Goal: Check status: Check status

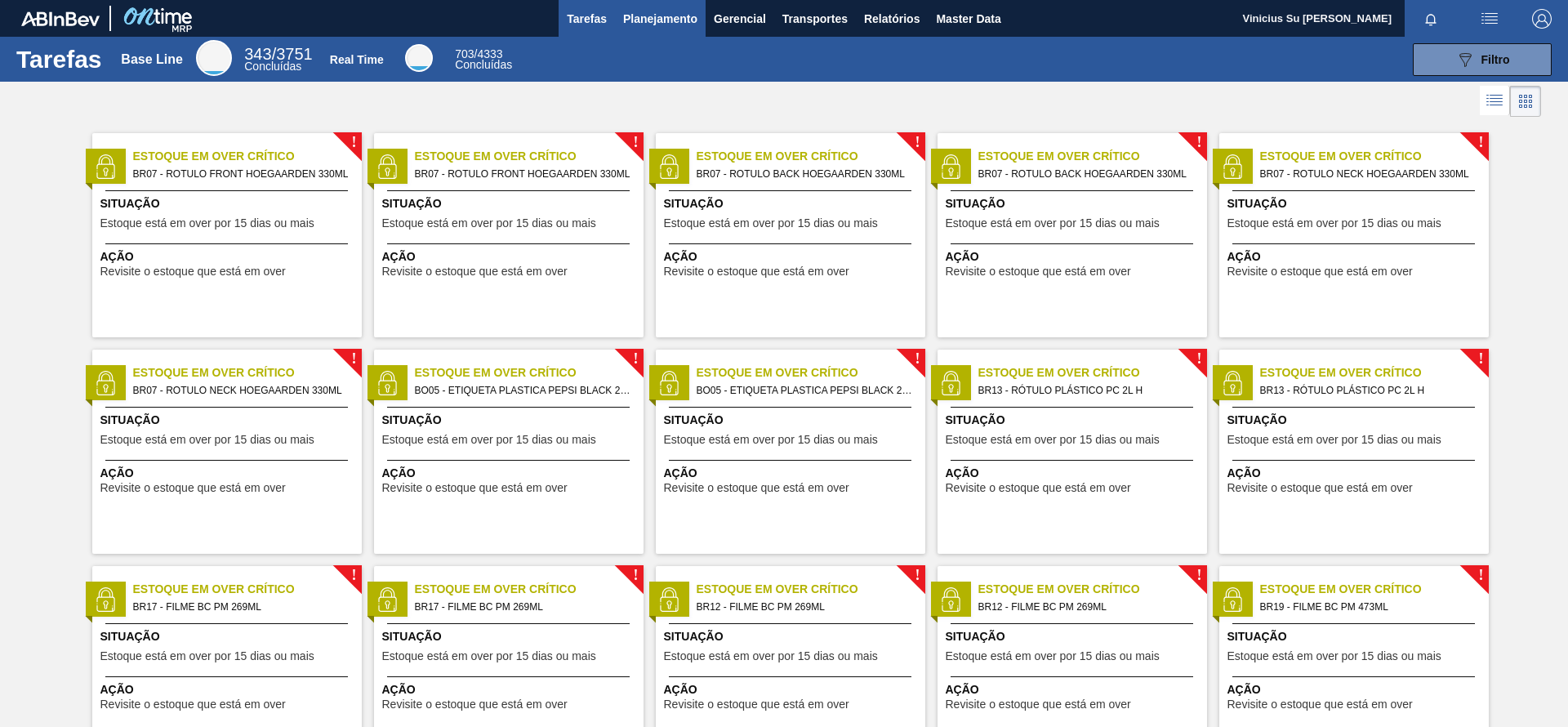
click at [631, 17] on span "Planejamento" at bounding box center [660, 19] width 75 height 20
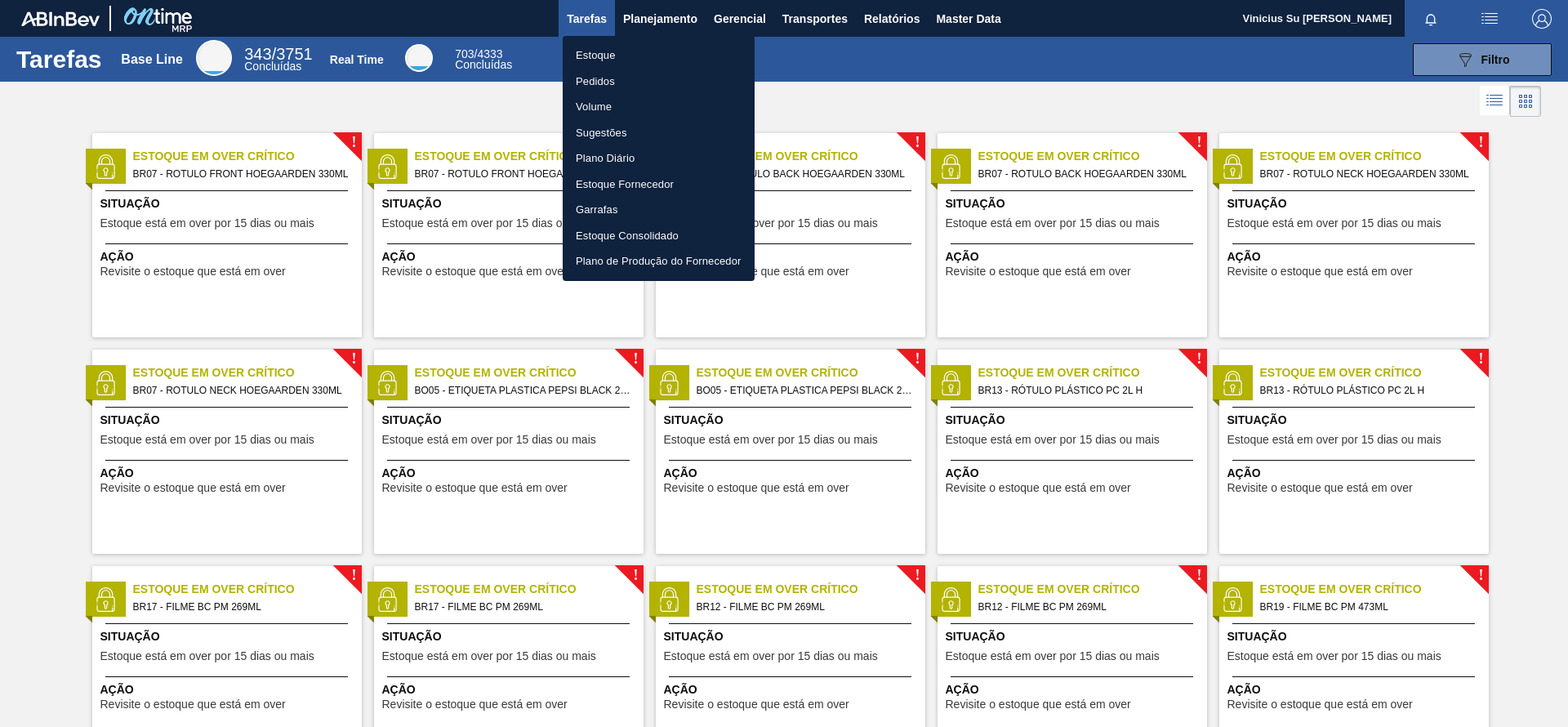
click at [601, 61] on li "Estoque" at bounding box center [658, 55] width 192 height 26
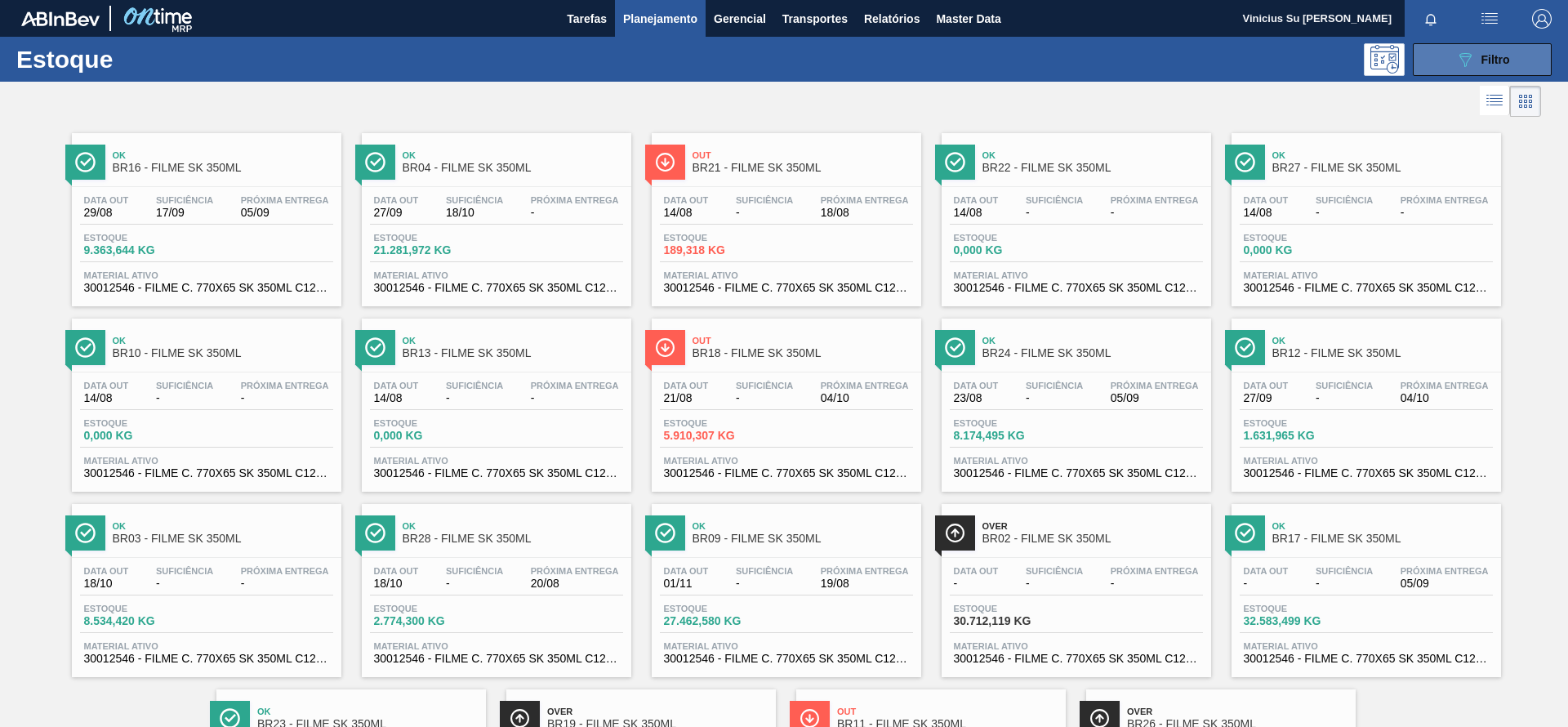
click at [1478, 66] on div "089F7B8B-B2A5-4AFE-B5C0-19BA573D28AC Filtro" at bounding box center [1483, 60] width 55 height 20
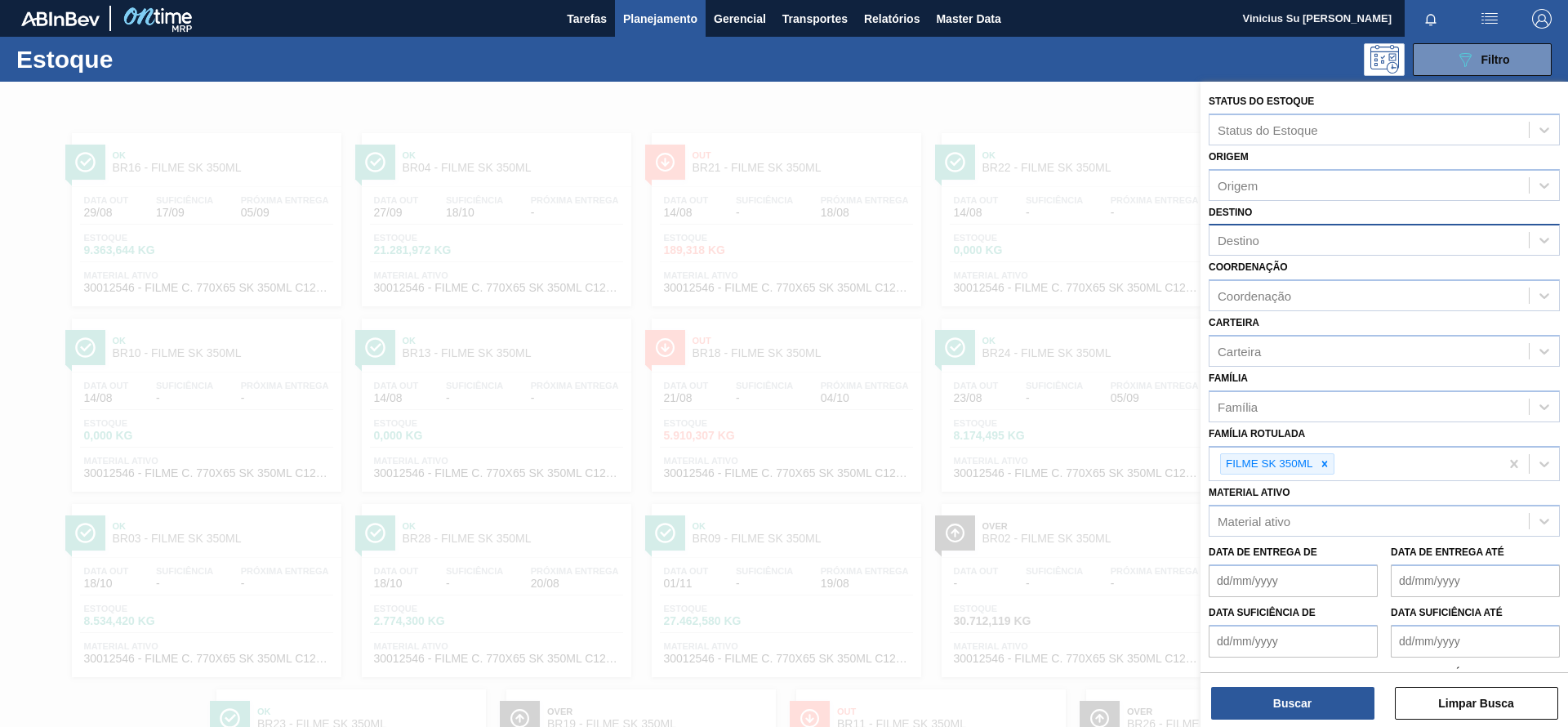
click at [1329, 248] on div "Destino" at bounding box center [1368, 240] width 319 height 24
type input "ponta"
click at [1342, 290] on div "BR24 - [GEOGRAPHIC_DATA]" at bounding box center [1385, 280] width 351 height 30
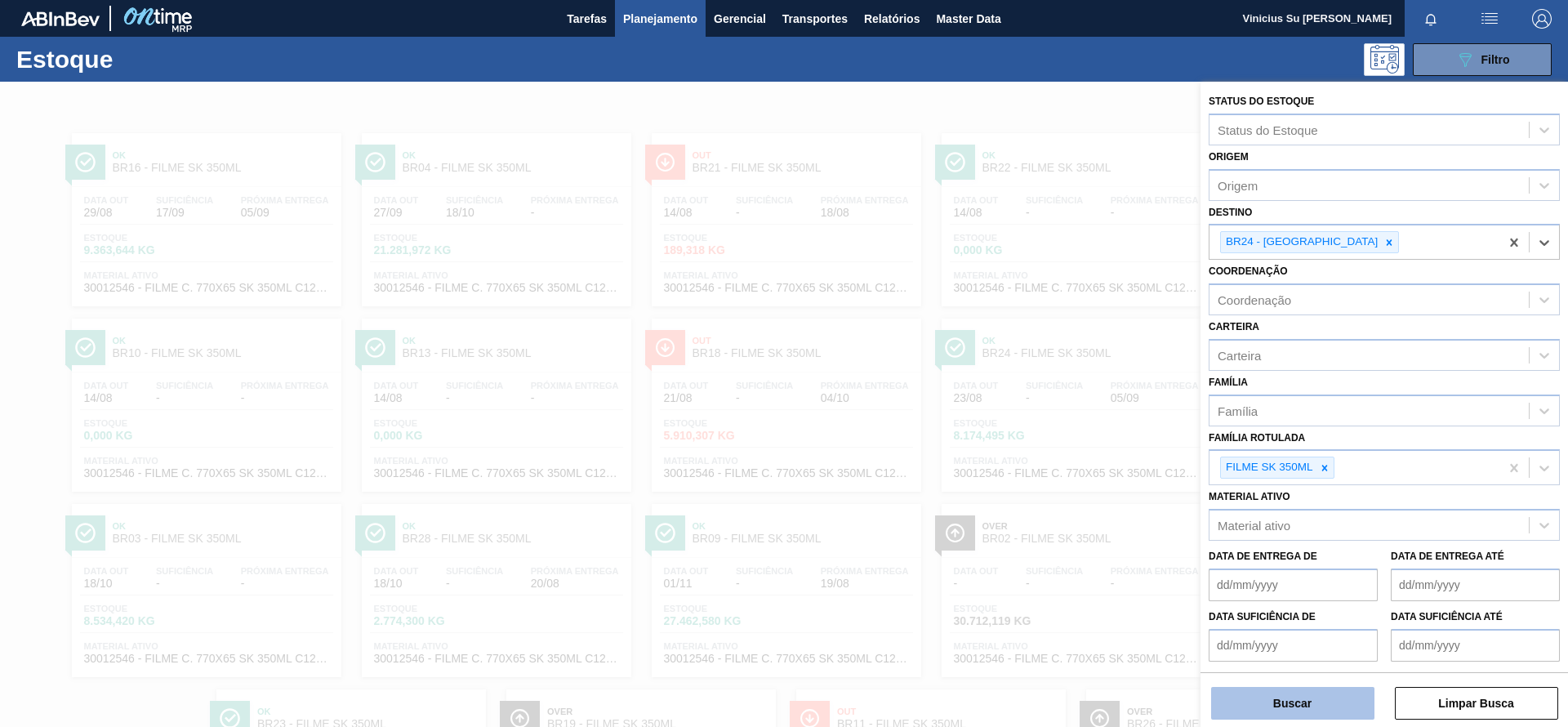
click at [1263, 702] on button "Buscar" at bounding box center [1292, 702] width 163 height 32
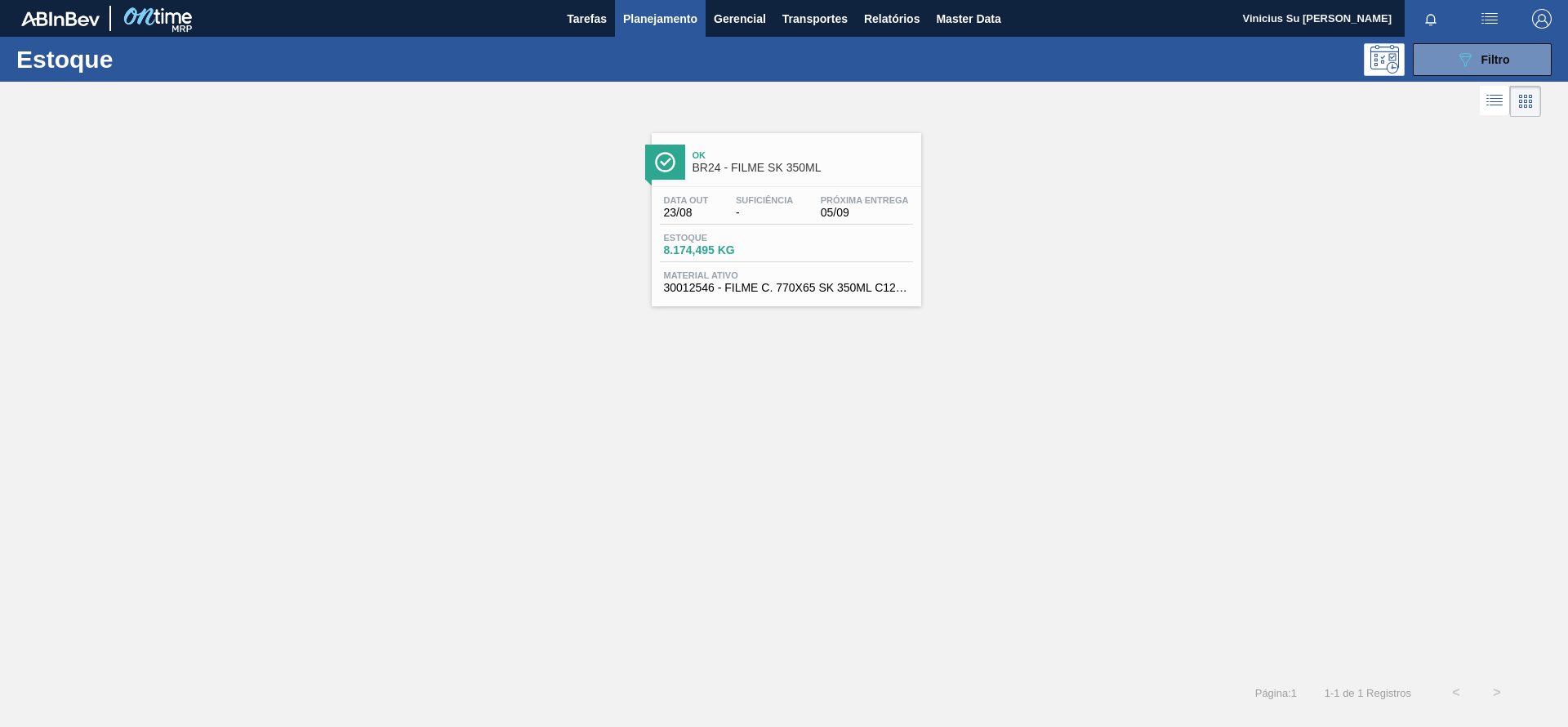
click at [774, 162] on span "BR24 - FILME SK 350ML" at bounding box center [803, 168] width 221 height 12
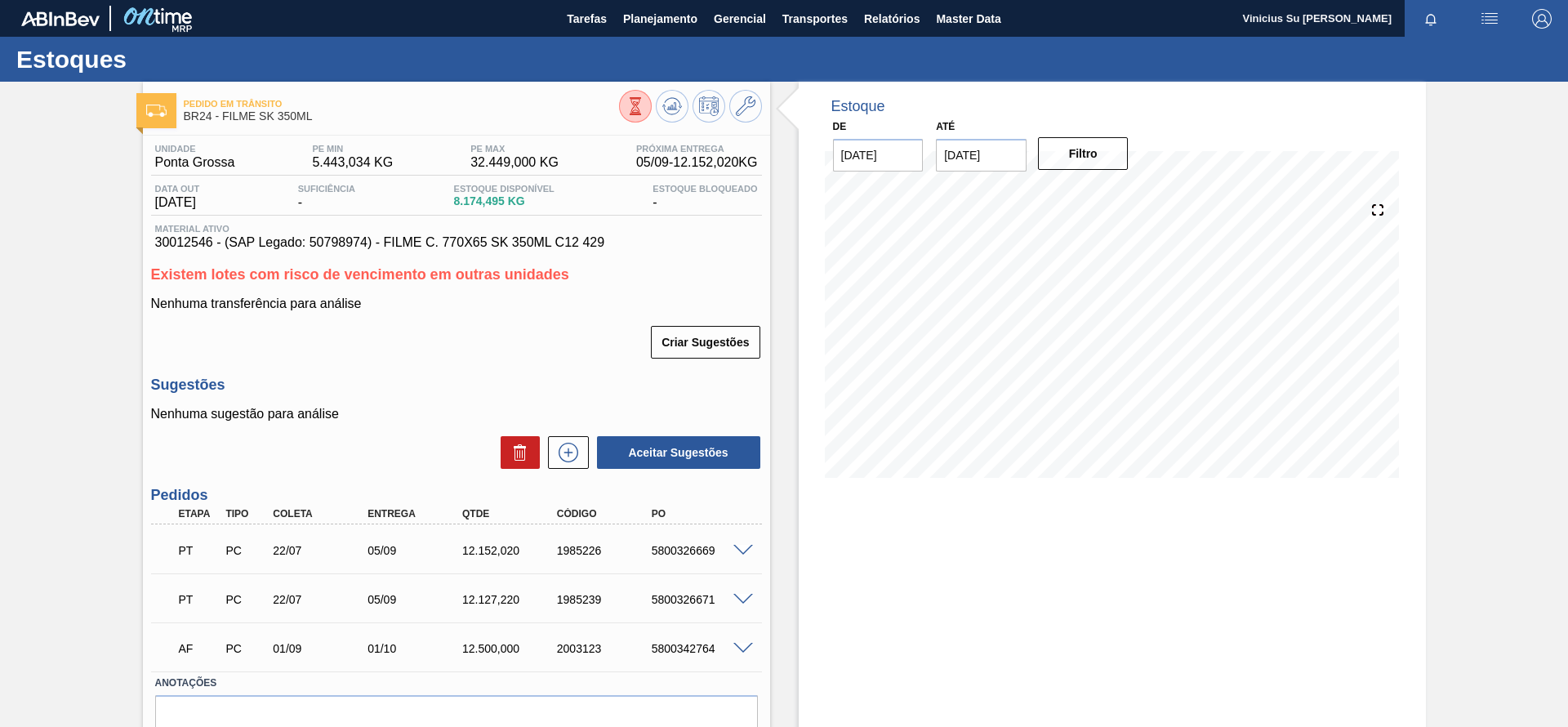
click at [80, 472] on div "Pedido [PERSON_NAME] BR24 - FILME SK 350ML Unidade Ponta Grossa PE MIN 5.443,03…" at bounding box center [784, 442] width 1568 height 723
click at [966, 147] on input "[DATE]" at bounding box center [981, 154] width 90 height 32
click at [1117, 196] on button "Next Month" at bounding box center [1119, 194] width 12 height 12
click at [1116, 192] on button "Next Month" at bounding box center [1119, 194] width 12 height 12
click at [1091, 351] on div "31" at bounding box center [1088, 352] width 22 height 22
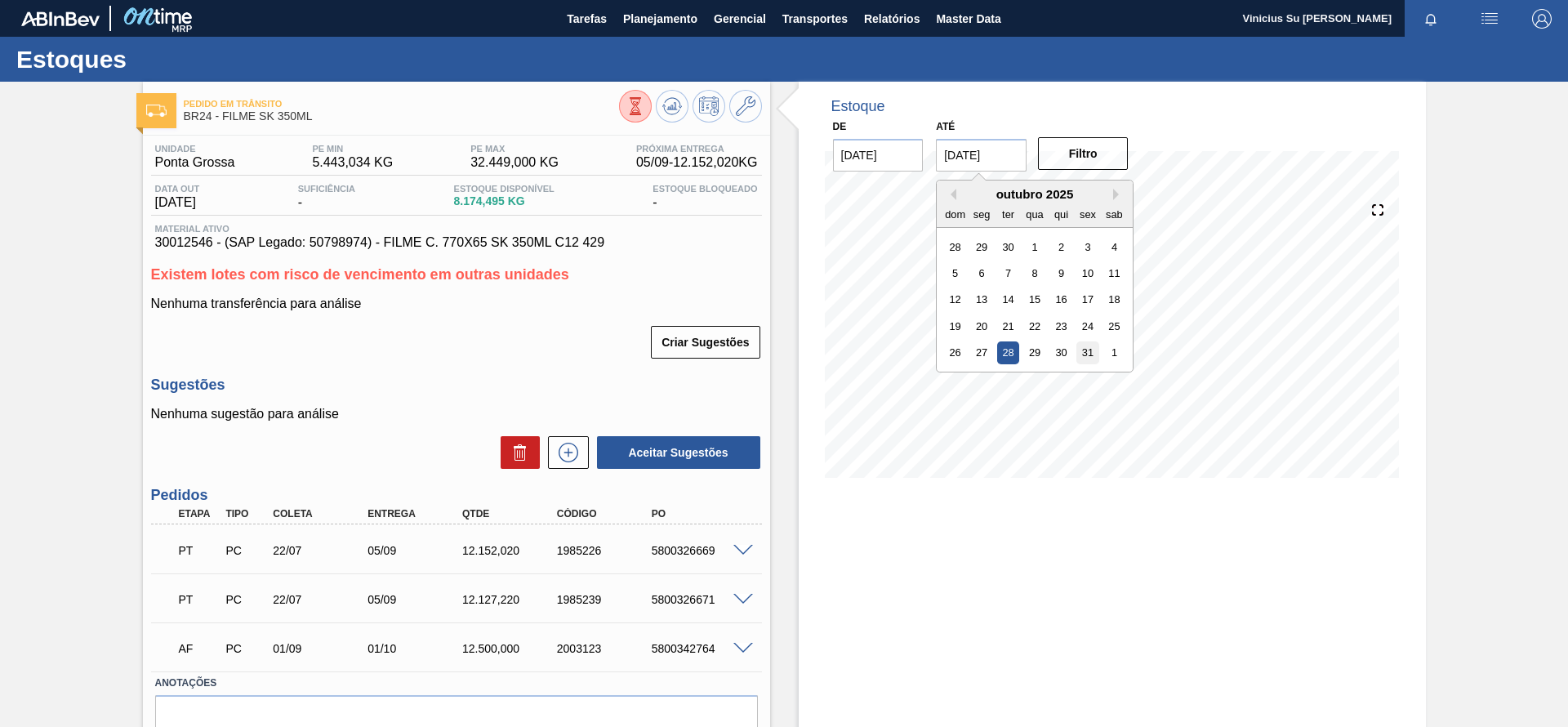
type input "[DATE]"
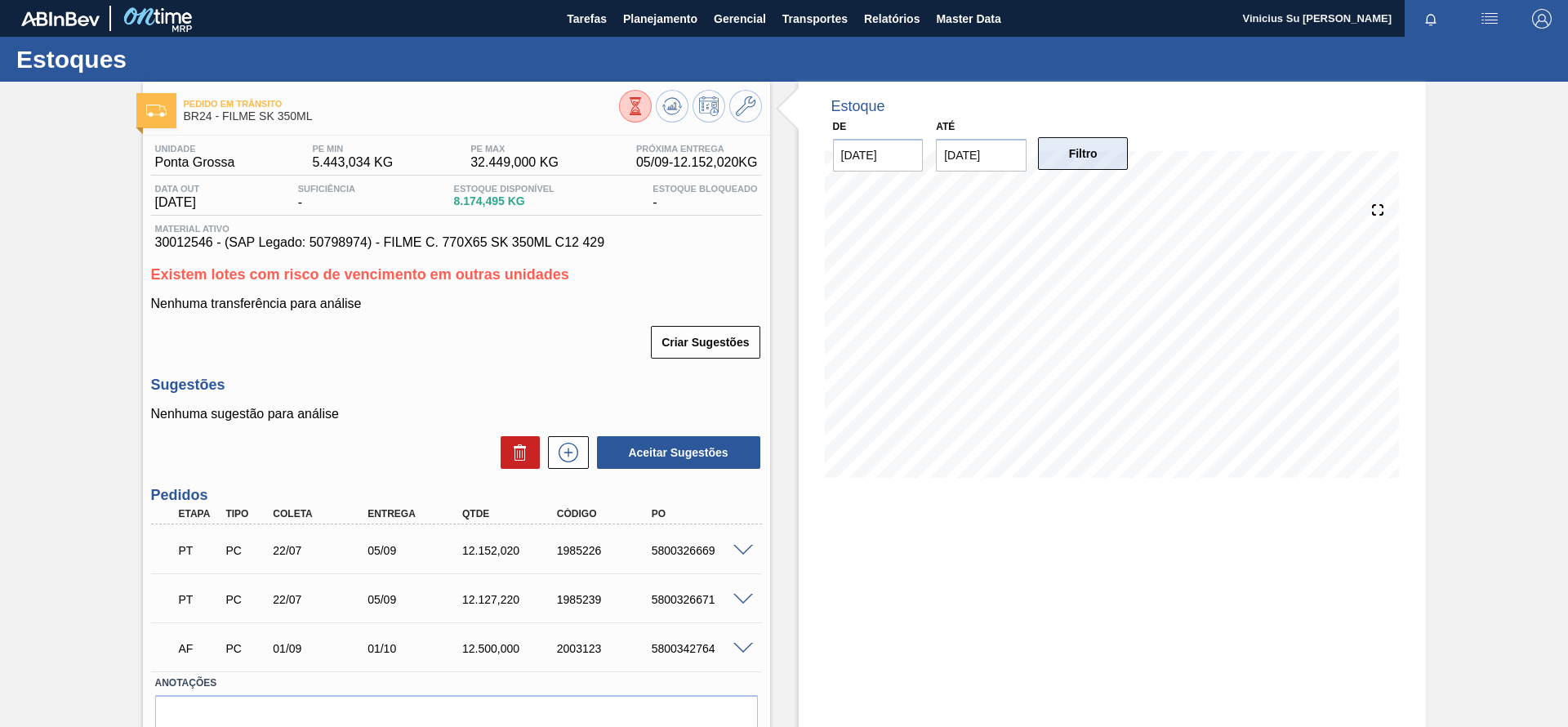
click at [1085, 150] on button "Filtro" at bounding box center [1083, 153] width 90 height 32
click at [84, 480] on div "Pedido [PERSON_NAME] BR24 - FILME SK 350ML Unidade Ponta Grossa PE MIN 5.443,03…" at bounding box center [784, 442] width 1568 height 723
click at [57, 430] on div "Pedido [PERSON_NAME] BR24 - FILME SK 350ML Unidade Ponta Grossa PE MIN 5.443,03…" at bounding box center [784, 442] width 1568 height 723
click at [38, 424] on div "Pedido [PERSON_NAME] BR24 - FILME SK 350ML Unidade Ponta Grossa PE MIN 5.443,03…" at bounding box center [784, 442] width 1568 height 723
click at [25, 529] on div "Pedido [PERSON_NAME] BR24 - FILME SK 350ML Unidade Ponta Grossa PE MIN 5.443,03…" at bounding box center [784, 442] width 1568 height 723
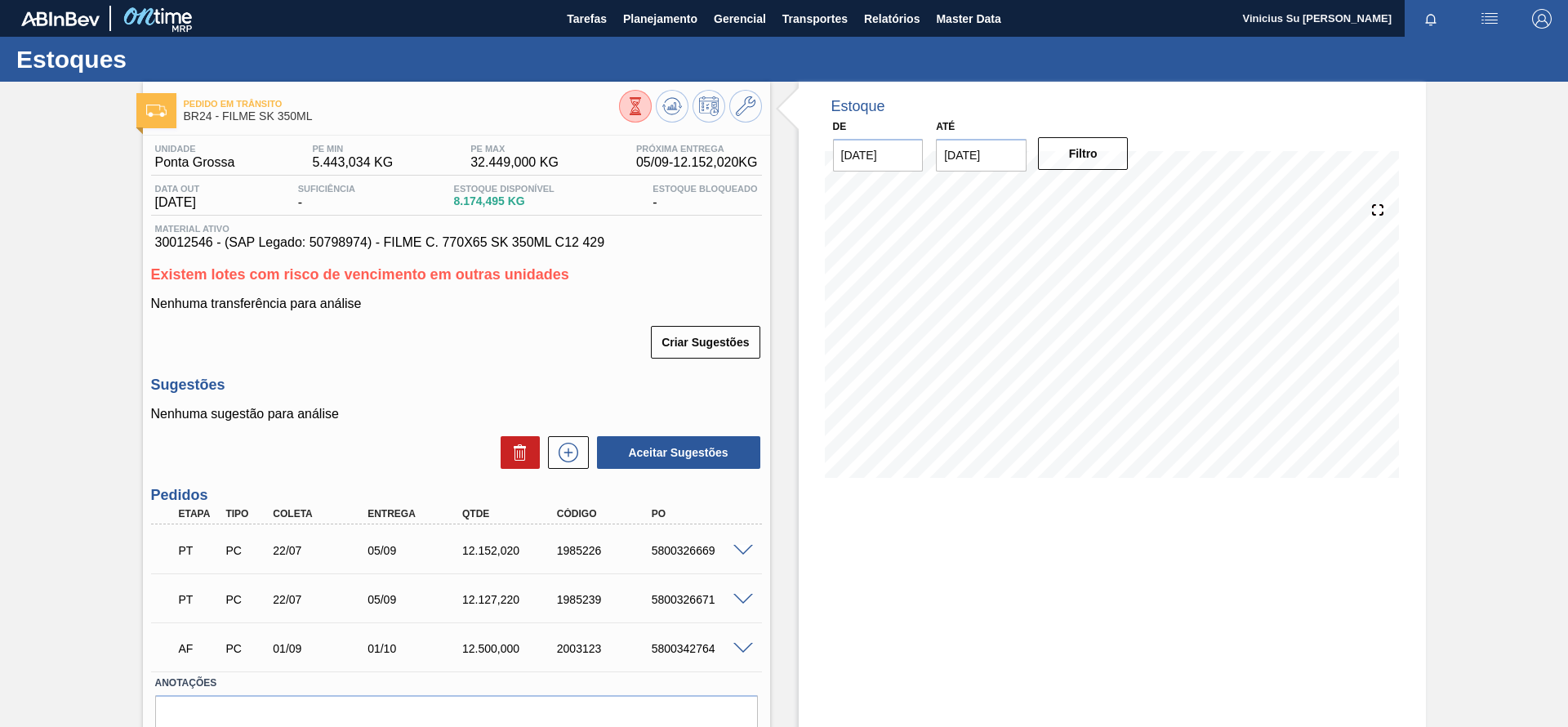
click at [744, 545] on span at bounding box center [743, 550] width 20 height 12
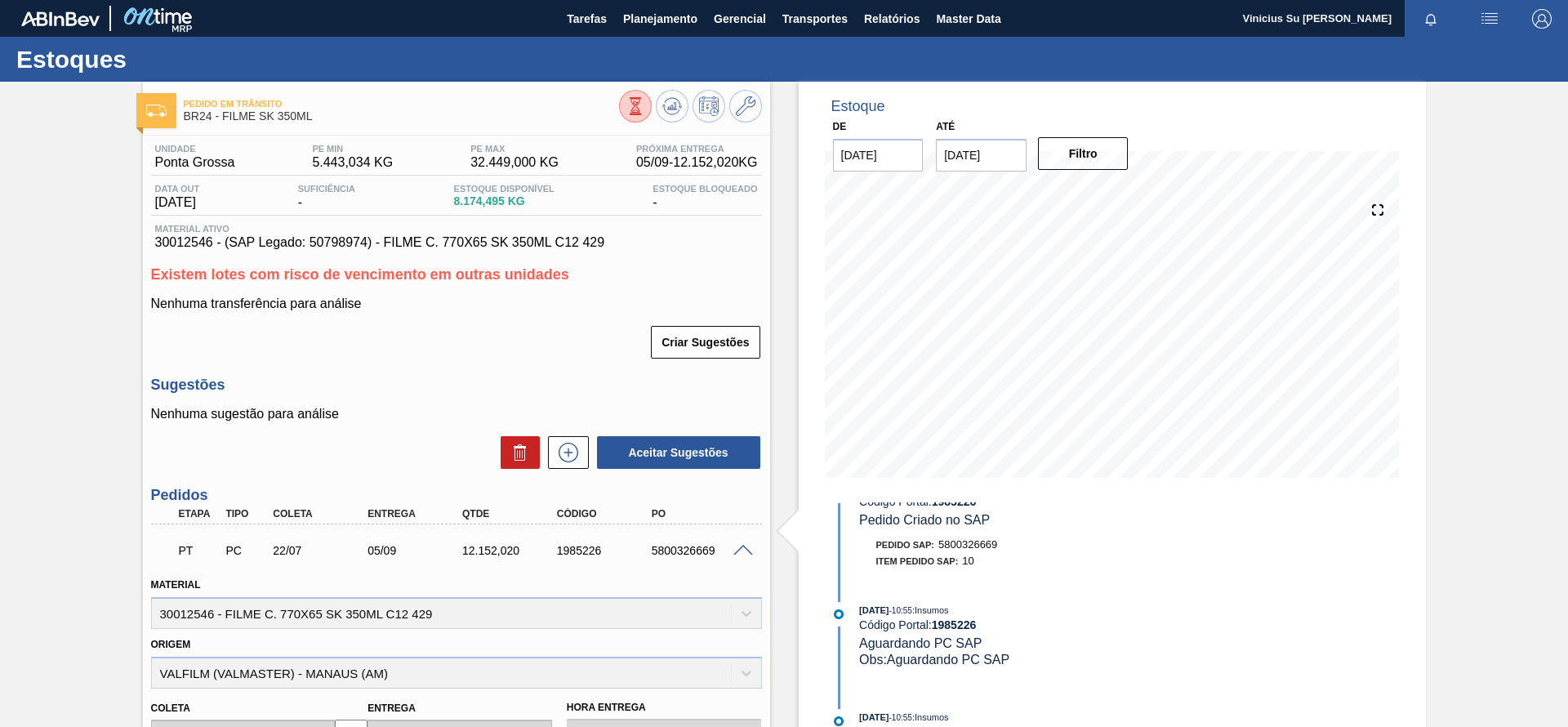
click at [109, 575] on div "Pedido [PERSON_NAME] BR24 - FILME SK 350ML Unidade Ponta Grossa PE MIN 5.443,03…" at bounding box center [784, 641] width 1568 height 1119
click at [36, 528] on div "Pedido [PERSON_NAME] BR24 - FILME SK 350ML Unidade Ponta Grossa PE MIN 5.443,03…" at bounding box center [784, 641] width 1568 height 1119
click at [582, 549] on div "1985226" at bounding box center [605, 549] width 106 height 13
click at [581, 548] on div "1985226" at bounding box center [605, 549] width 106 height 13
copy div "1985226"
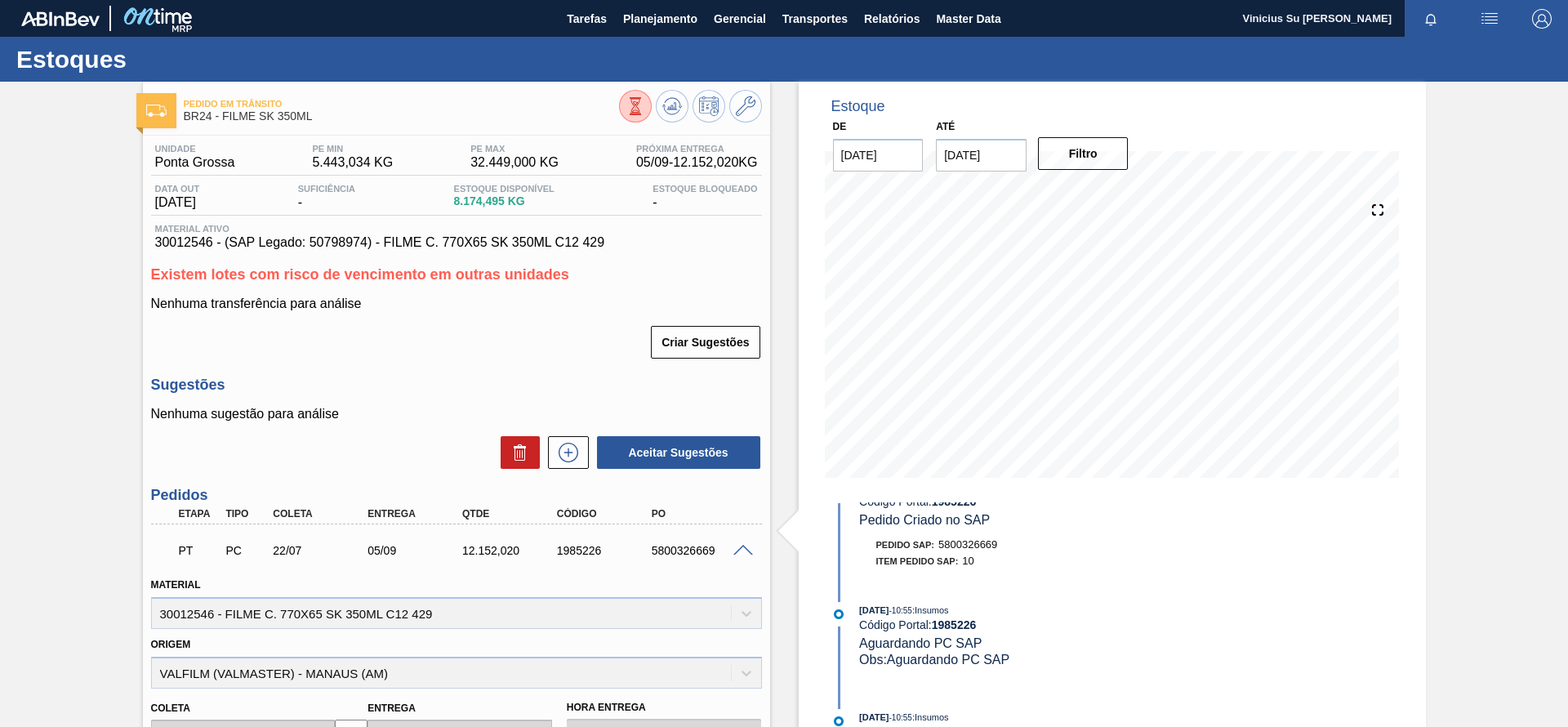
click at [80, 492] on div "Pedido [PERSON_NAME] BR24 - FILME SK 350ML Unidade Ponta Grossa PE MIN 5.443,03…" at bounding box center [784, 641] width 1568 height 1119
click at [675, 17] on span "Planejamento" at bounding box center [660, 19] width 75 height 20
